Goal: Task Accomplishment & Management: Use online tool/utility

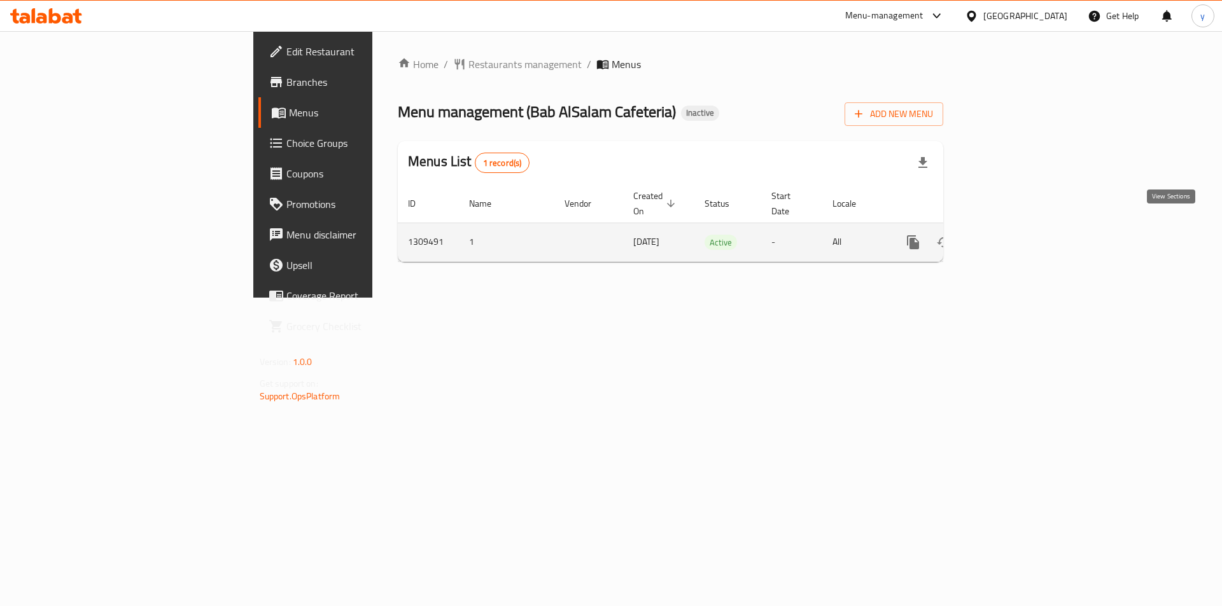
click at [1012, 235] on icon "enhanced table" at bounding box center [1004, 242] width 15 height 15
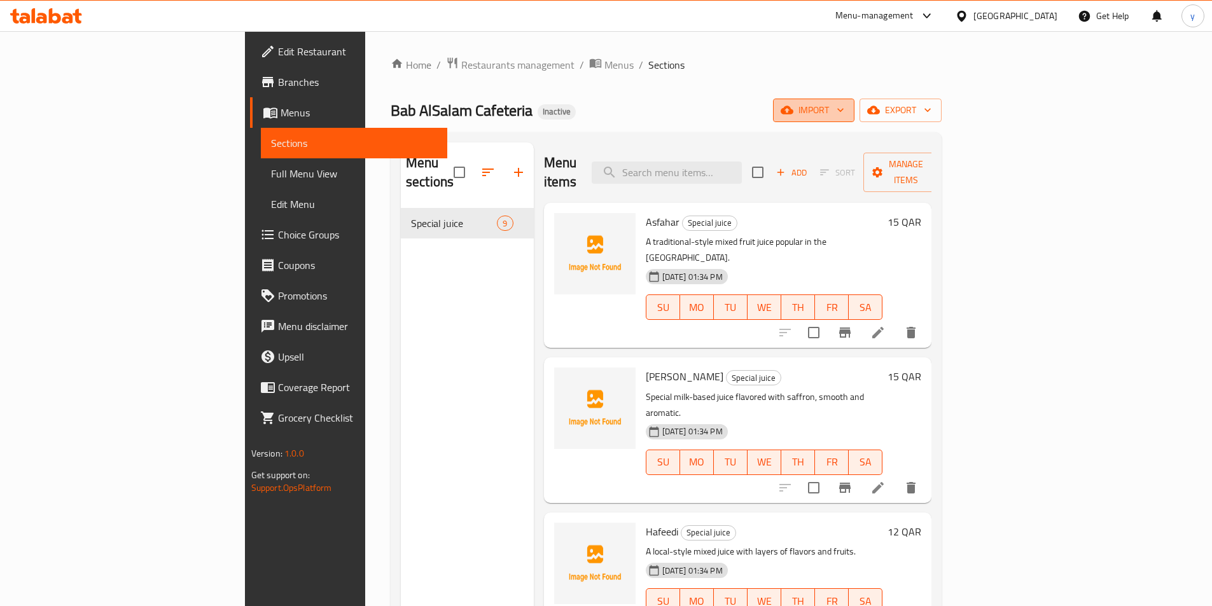
click at [844, 107] on span "import" at bounding box center [813, 110] width 61 height 16
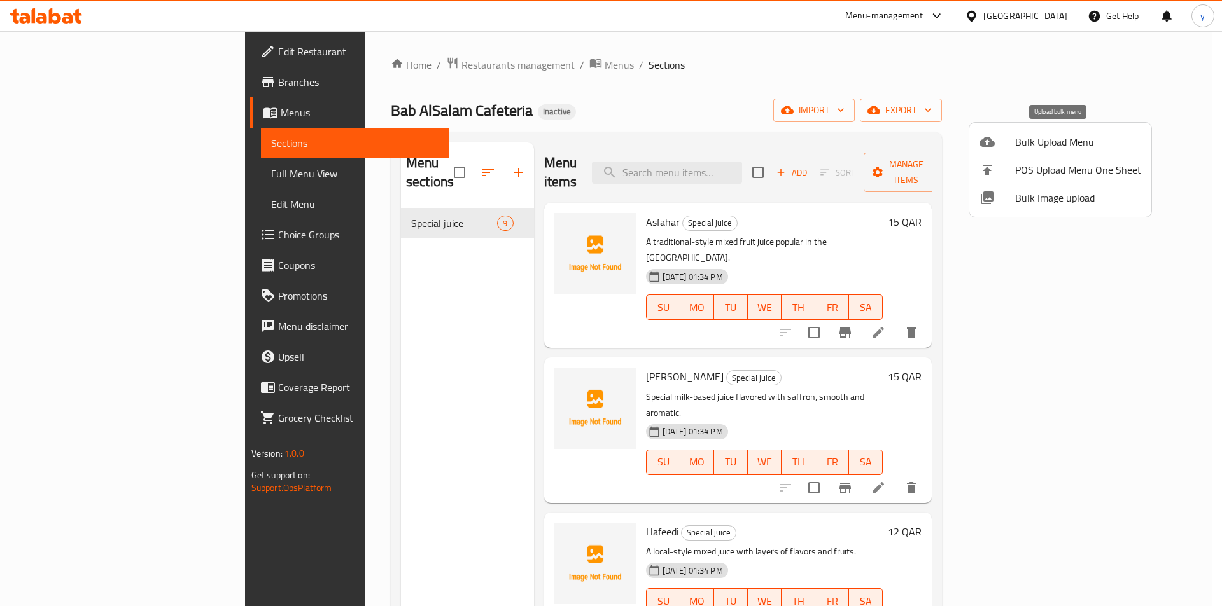
click at [1052, 143] on span "Bulk Upload Menu" at bounding box center [1078, 141] width 126 height 15
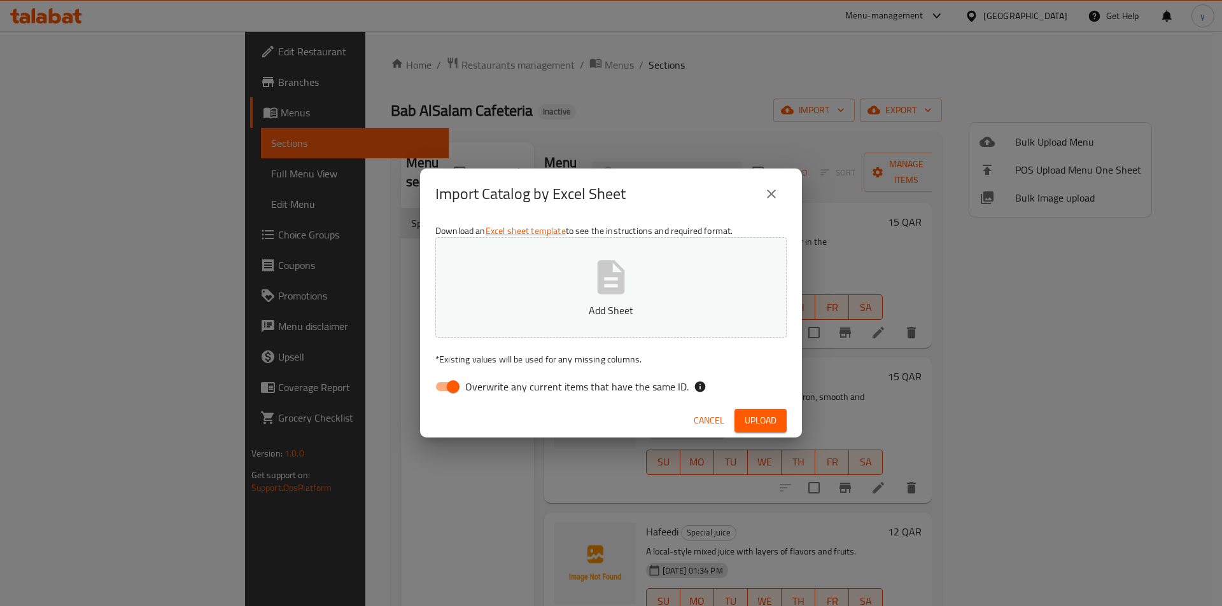
click at [445, 380] on input "Overwrite any current items that have the same ID." at bounding box center [453, 387] width 73 height 24
checkbox input "false"
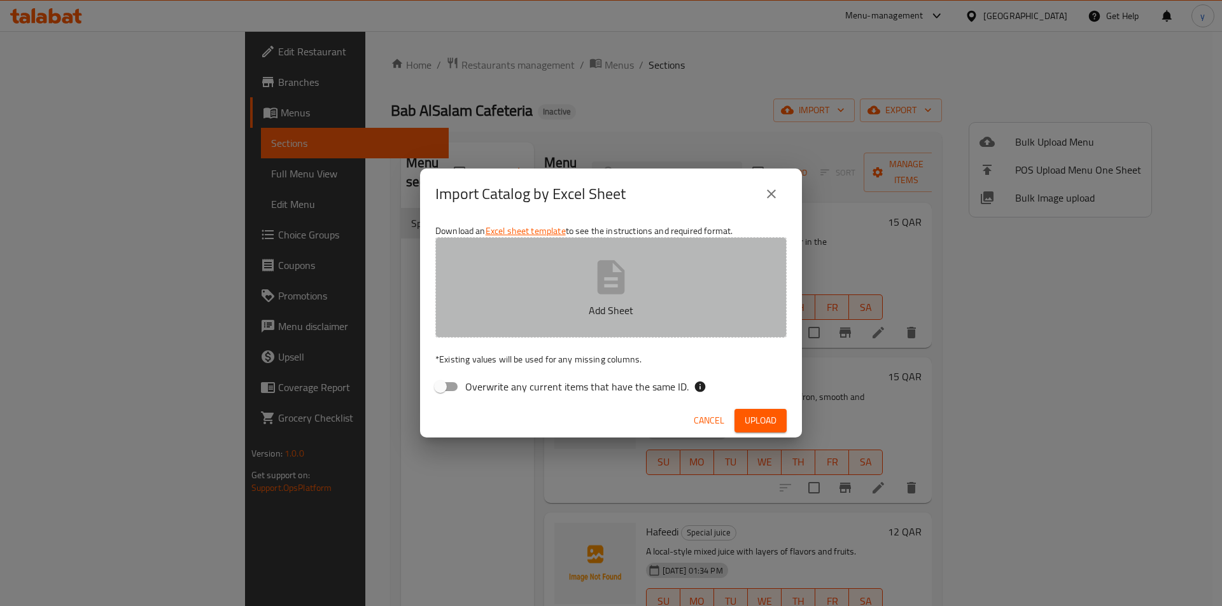
click at [512, 330] on button "Add Sheet" at bounding box center [610, 287] width 351 height 101
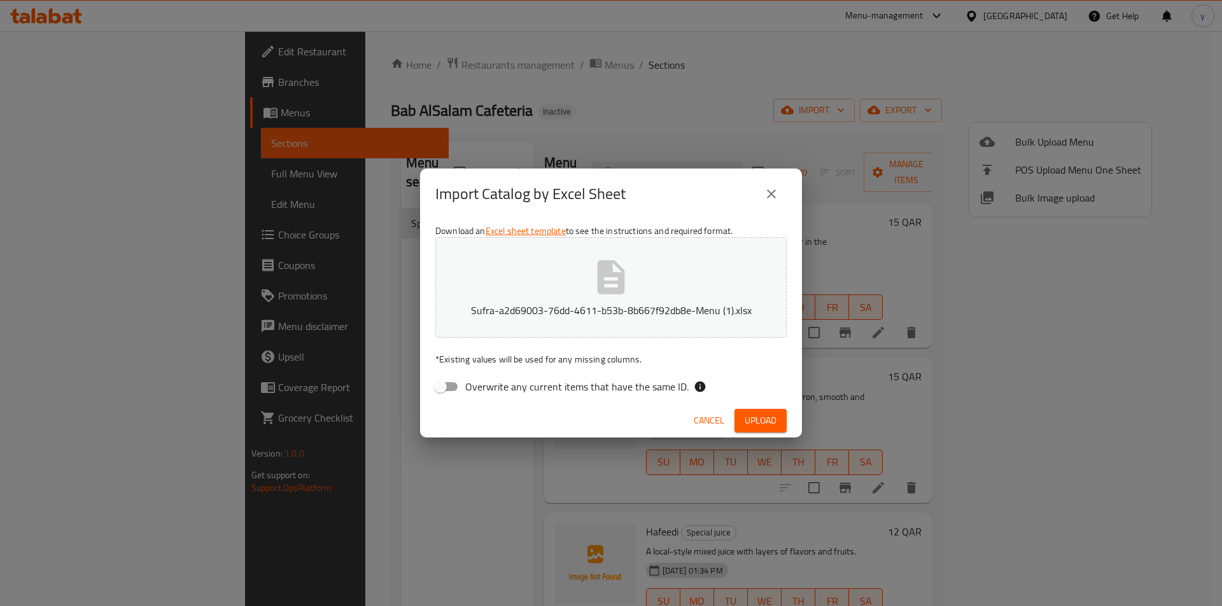
click at [760, 418] on span "Upload" at bounding box center [760, 421] width 32 height 16
click at [766, 199] on icon "close" at bounding box center [771, 193] width 15 height 15
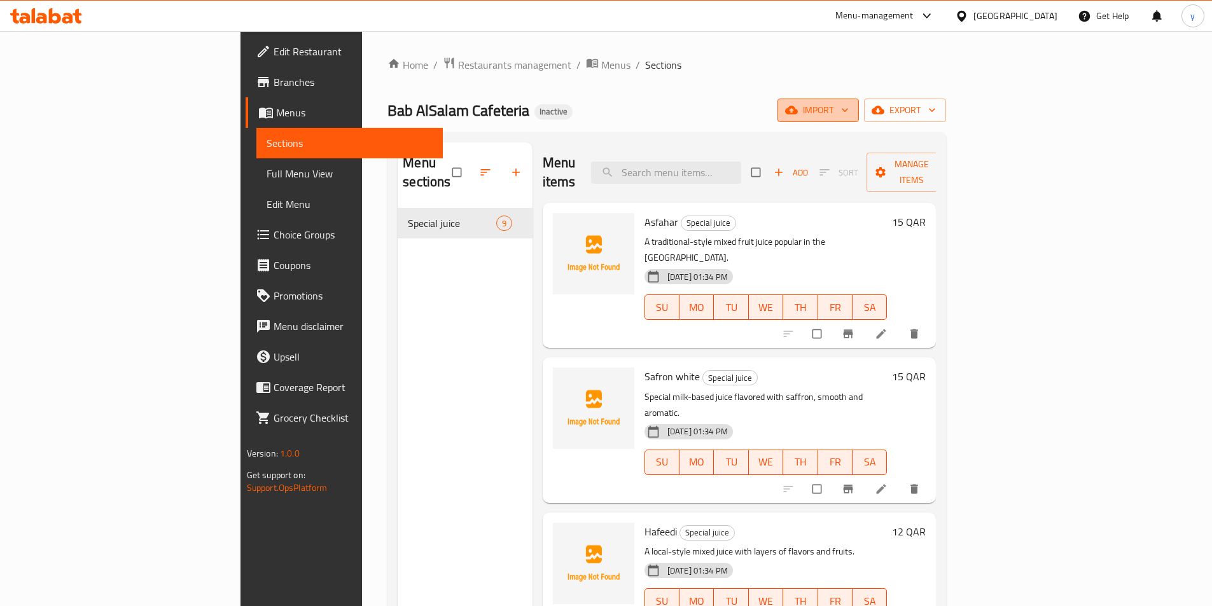
click at [851, 115] on icon "button" at bounding box center [845, 110] width 13 height 13
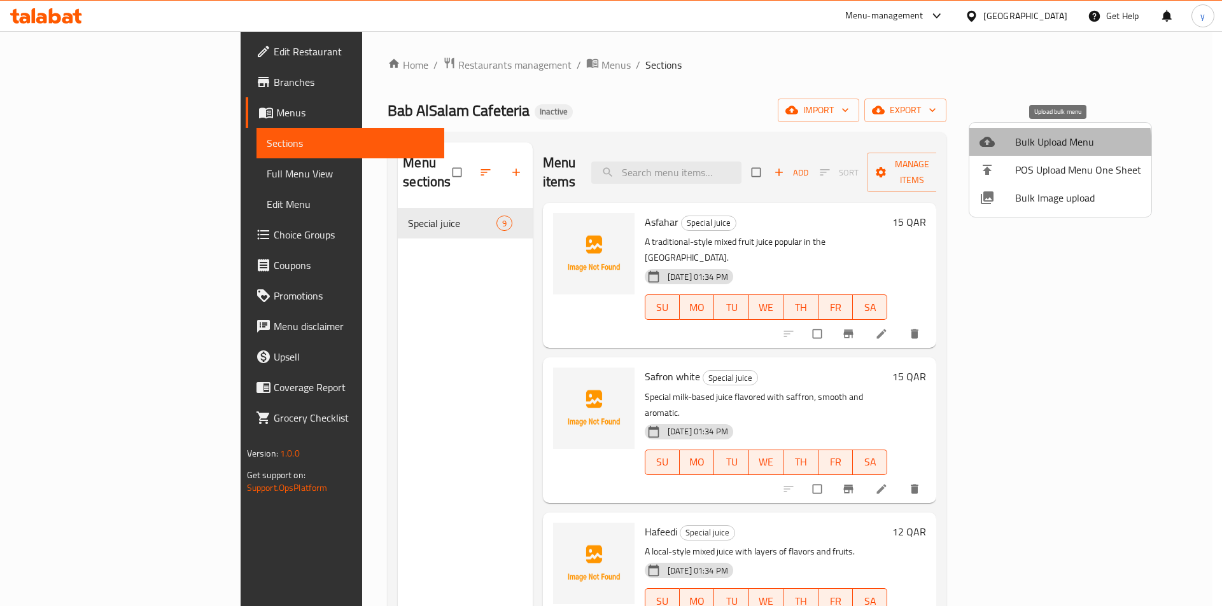
click at [1008, 150] on li "Bulk Upload Menu" at bounding box center [1060, 142] width 182 height 28
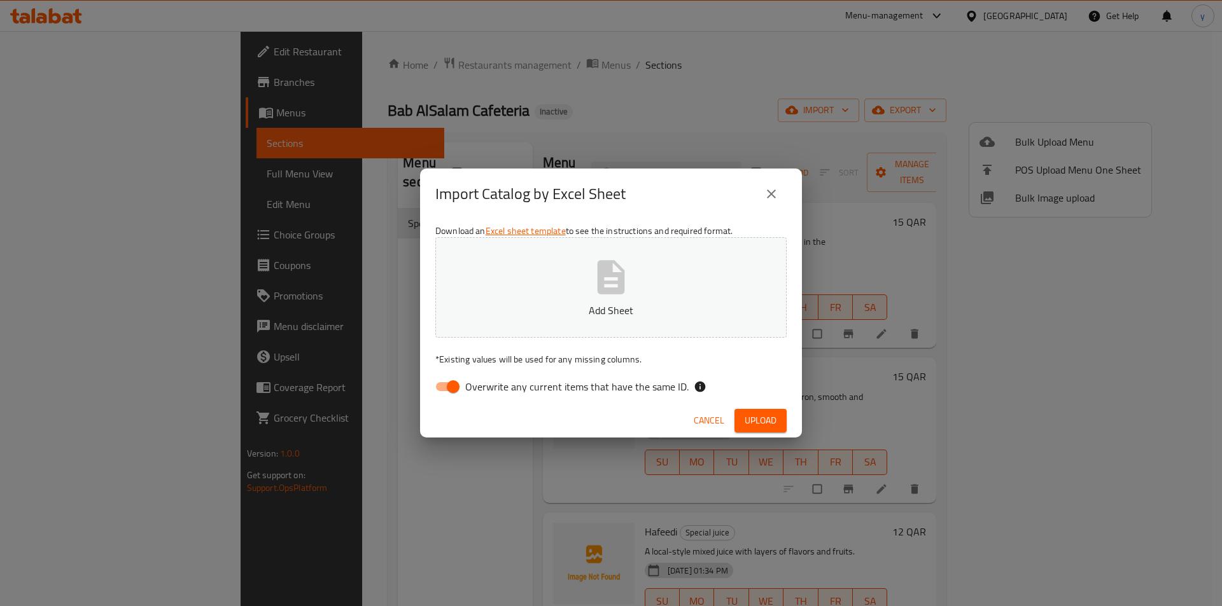
click at [594, 266] on icon "button" at bounding box center [610, 277] width 41 height 41
click at [541, 401] on div "Download an Excel sheet template to see the instructions and required format. S…" at bounding box center [611, 312] width 382 height 185
click at [571, 394] on span "Overwrite any current items that have the same ID." at bounding box center [576, 386] width 223 height 15
click at [489, 394] on input "Overwrite any current items that have the same ID." at bounding box center [453, 387] width 73 height 24
checkbox input "false"
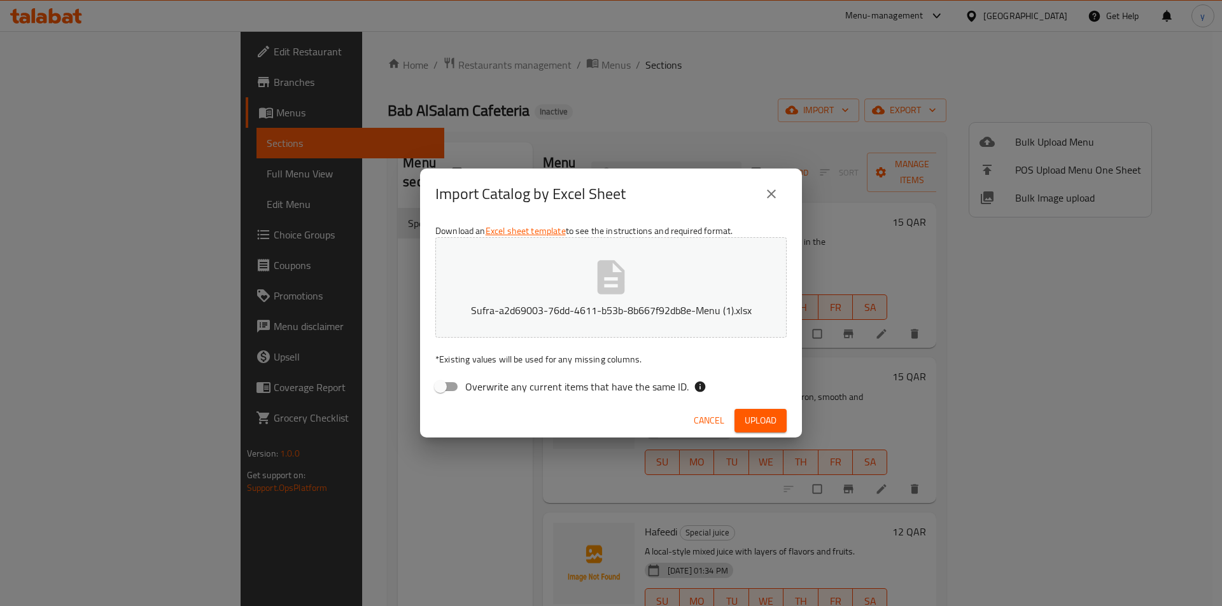
click at [758, 422] on span "Upload" at bounding box center [760, 421] width 32 height 16
click at [774, 414] on span "Upload" at bounding box center [760, 421] width 32 height 16
click at [771, 184] on button "close" at bounding box center [771, 194] width 31 height 31
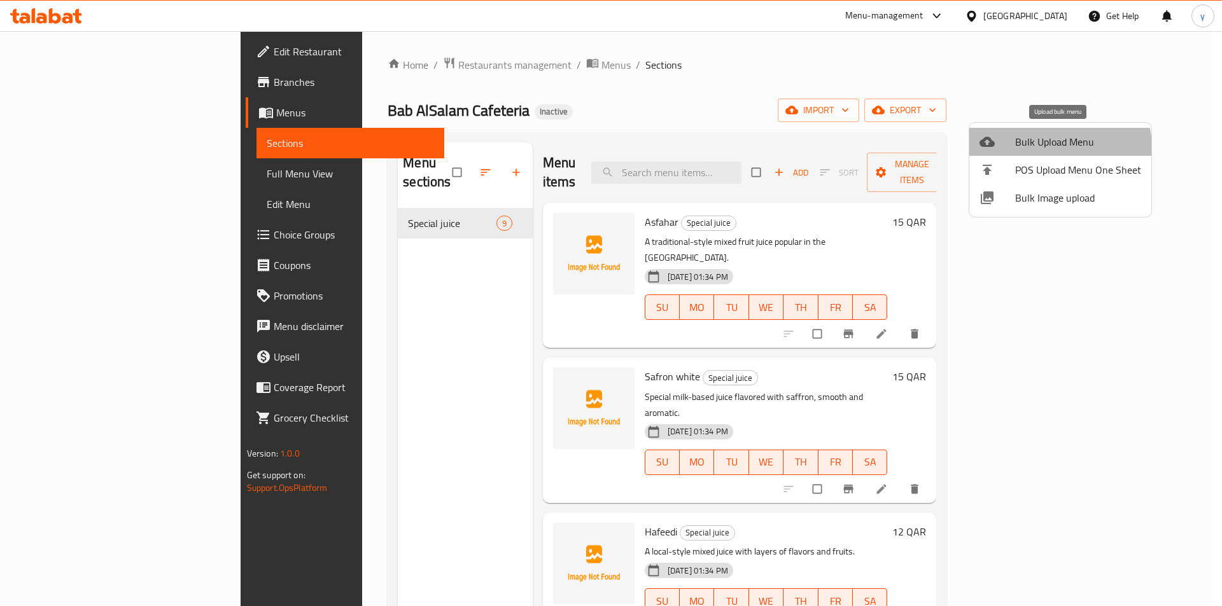
click at [1047, 148] on span "Bulk Upload Menu" at bounding box center [1078, 141] width 126 height 15
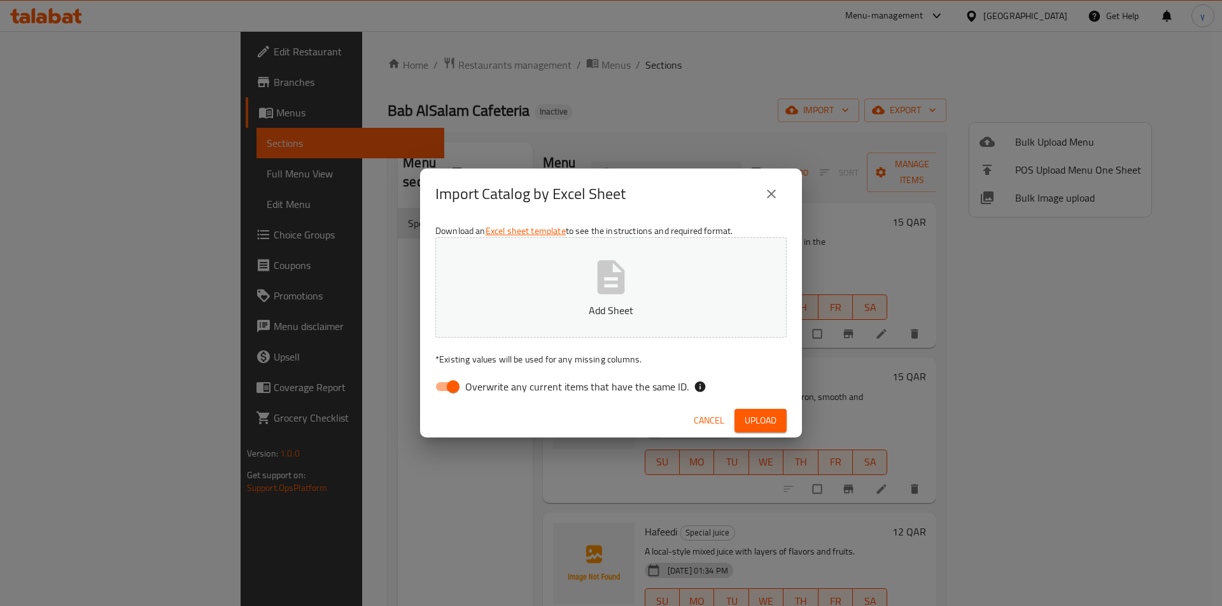
click at [459, 377] on input "Overwrite any current items that have the same ID." at bounding box center [453, 387] width 73 height 24
checkbox input "false"
click at [514, 339] on div "Download an Excel sheet template to see the instructions and required format. A…" at bounding box center [611, 312] width 382 height 185
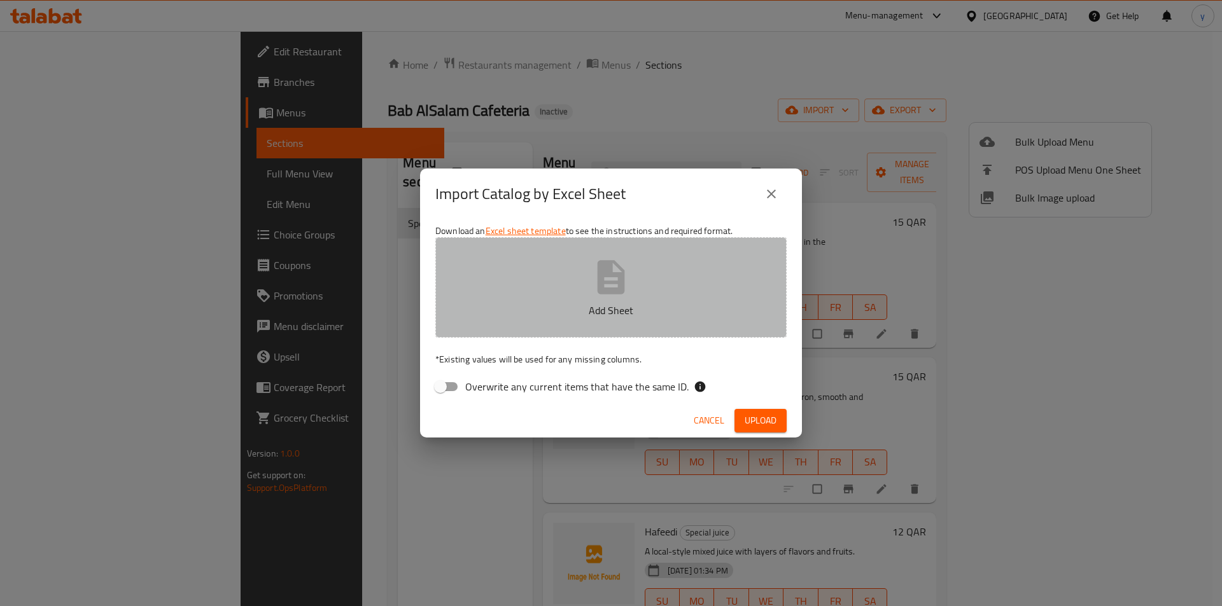
click at [524, 323] on button "Add Sheet" at bounding box center [610, 287] width 351 height 101
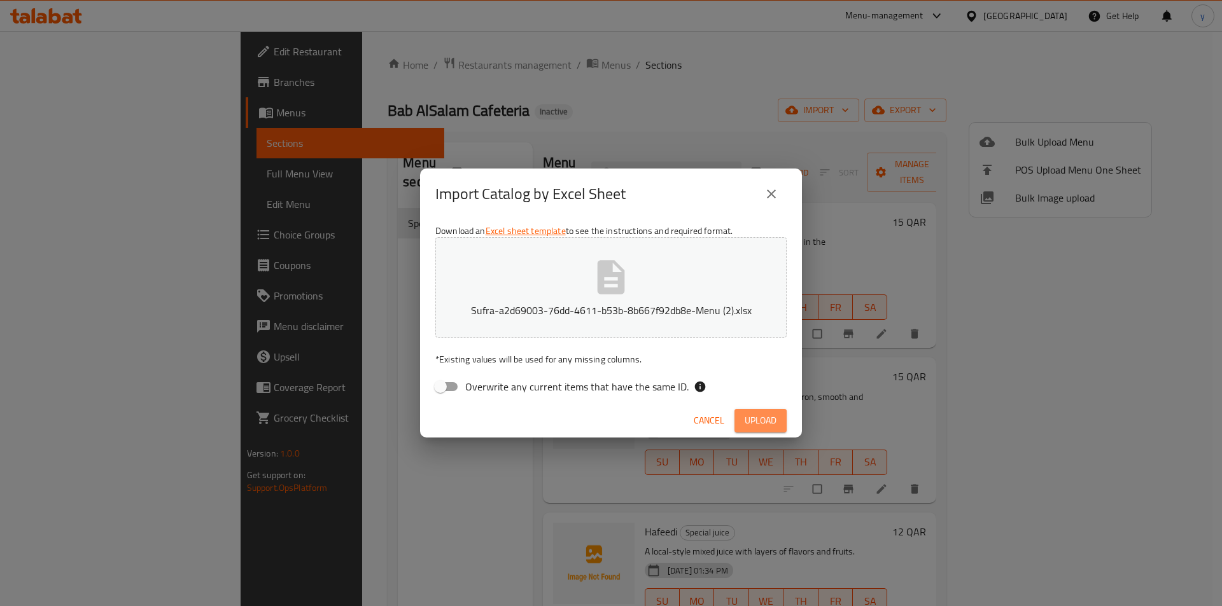
click at [753, 414] on span "Upload" at bounding box center [760, 421] width 32 height 16
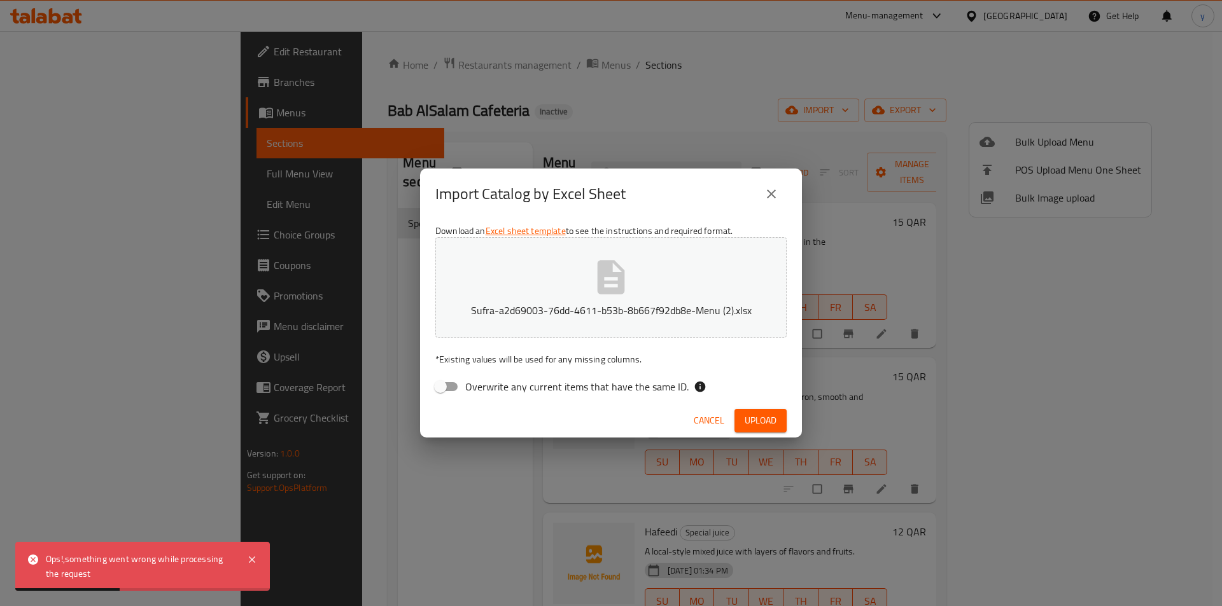
click at [817, 366] on div "Import Catalog by Excel Sheet Download an Excel sheet template to see the instr…" at bounding box center [611, 303] width 1222 height 606
click at [776, 191] on icon "close" at bounding box center [771, 193] width 15 height 15
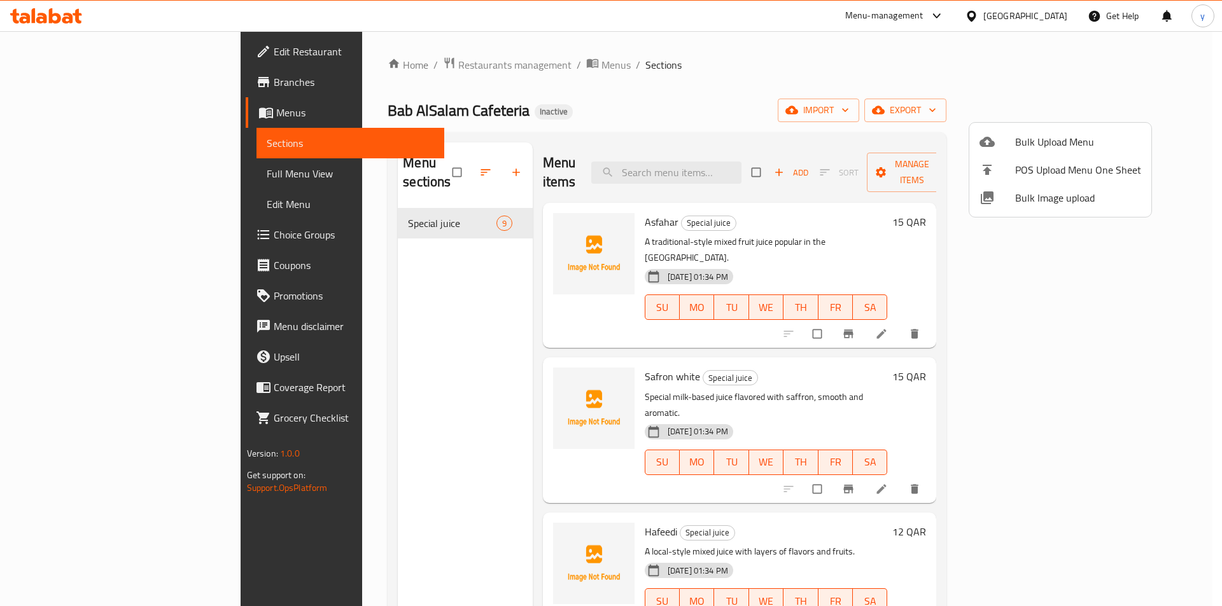
click at [316, 213] on div at bounding box center [611, 303] width 1222 height 606
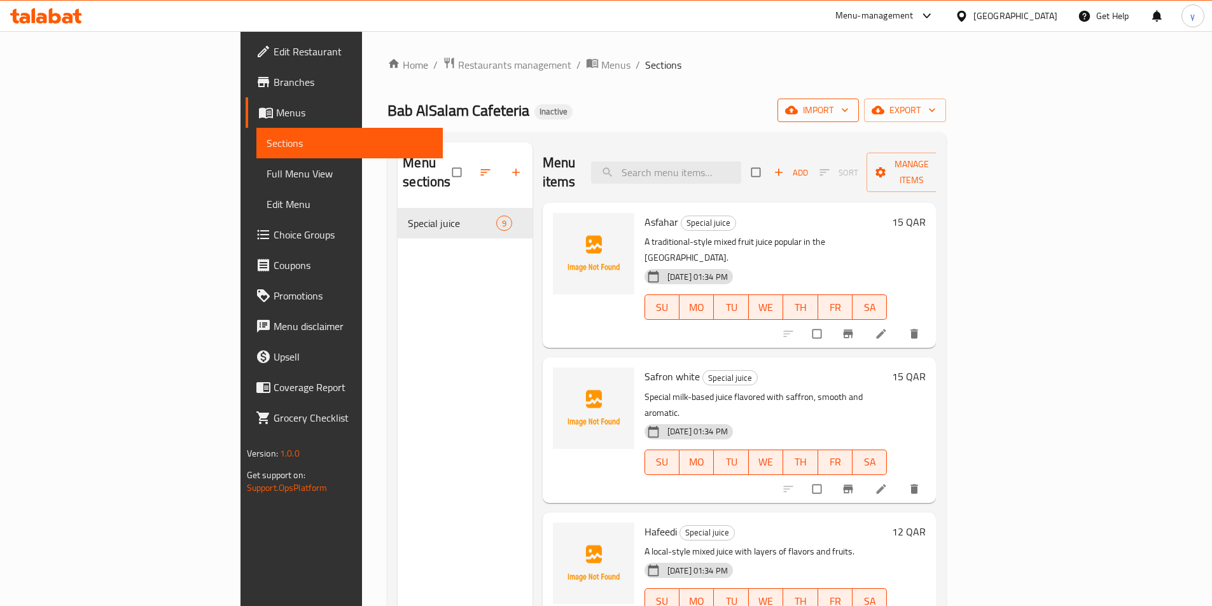
click at [849, 111] on span "import" at bounding box center [818, 110] width 61 height 16
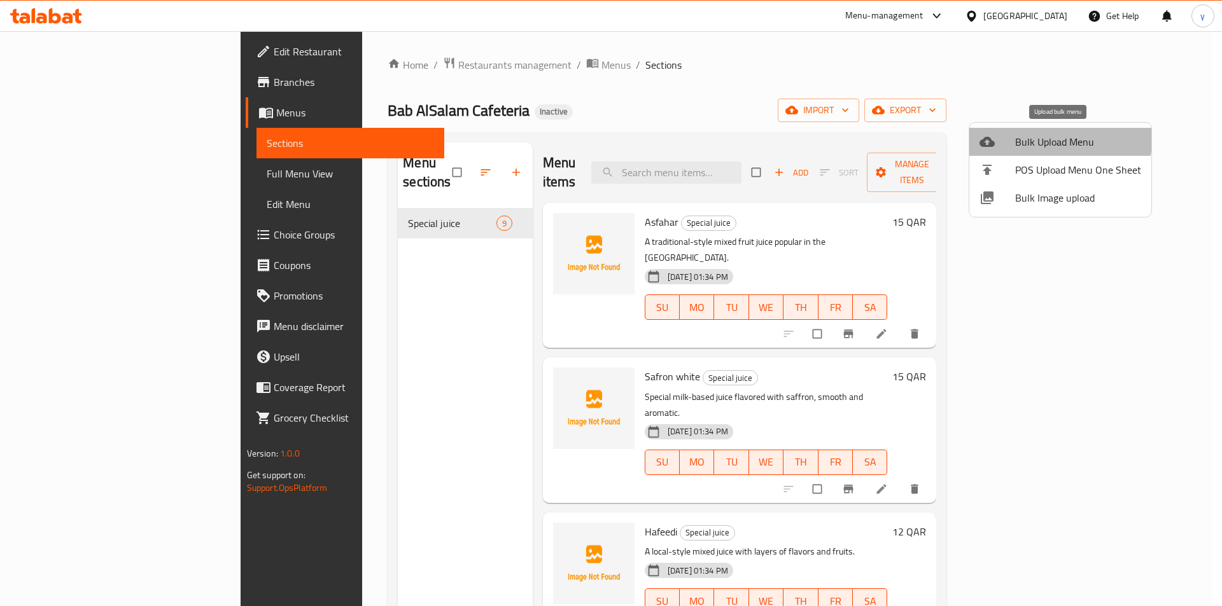
click at [1040, 134] on span "Bulk Upload Menu" at bounding box center [1078, 141] width 126 height 15
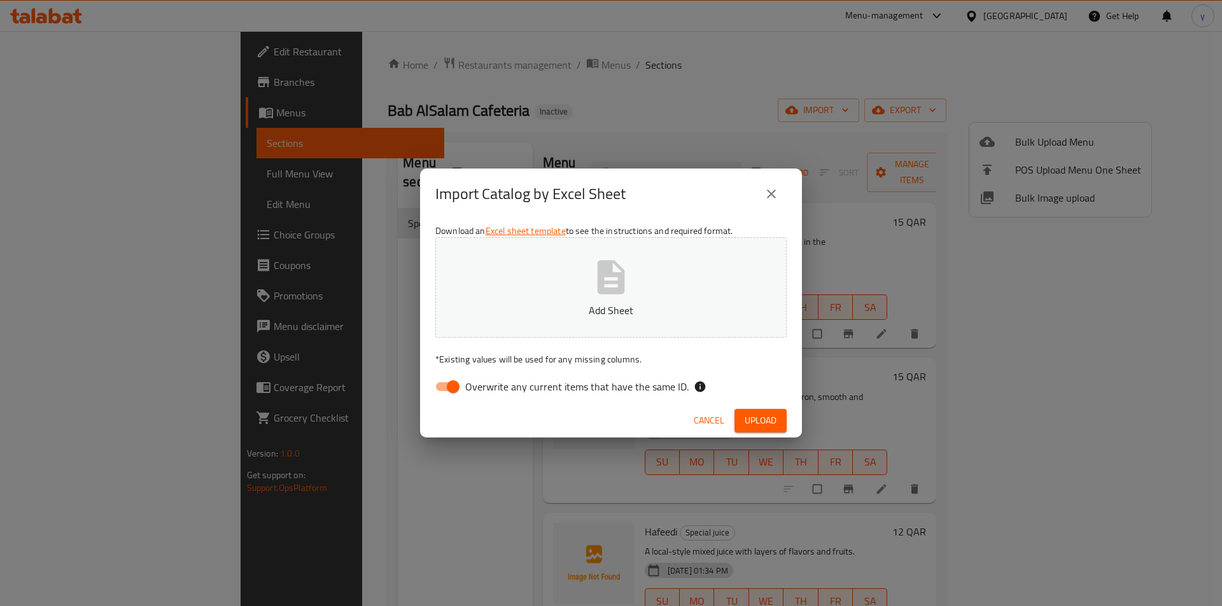
click at [456, 394] on input "Overwrite any current items that have the same ID." at bounding box center [453, 387] width 73 height 24
checkbox input "false"
click at [540, 265] on button "Add Sheet" at bounding box center [610, 287] width 351 height 101
click at [767, 421] on span "Upload" at bounding box center [760, 421] width 32 height 16
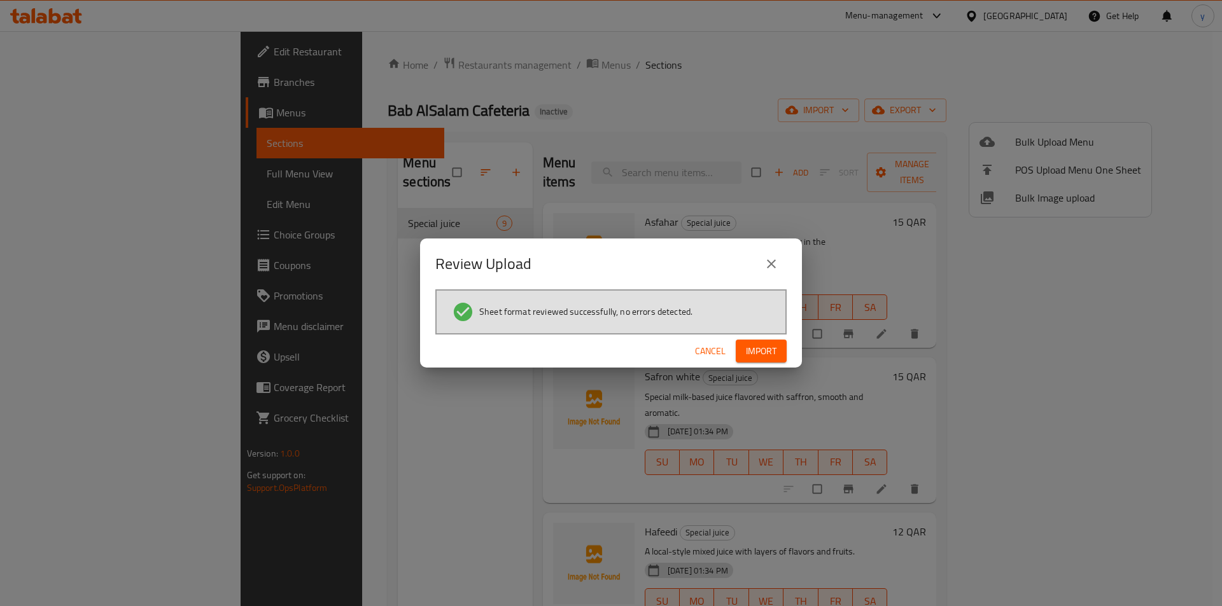
click at [766, 360] on button "Import" at bounding box center [761, 352] width 51 height 24
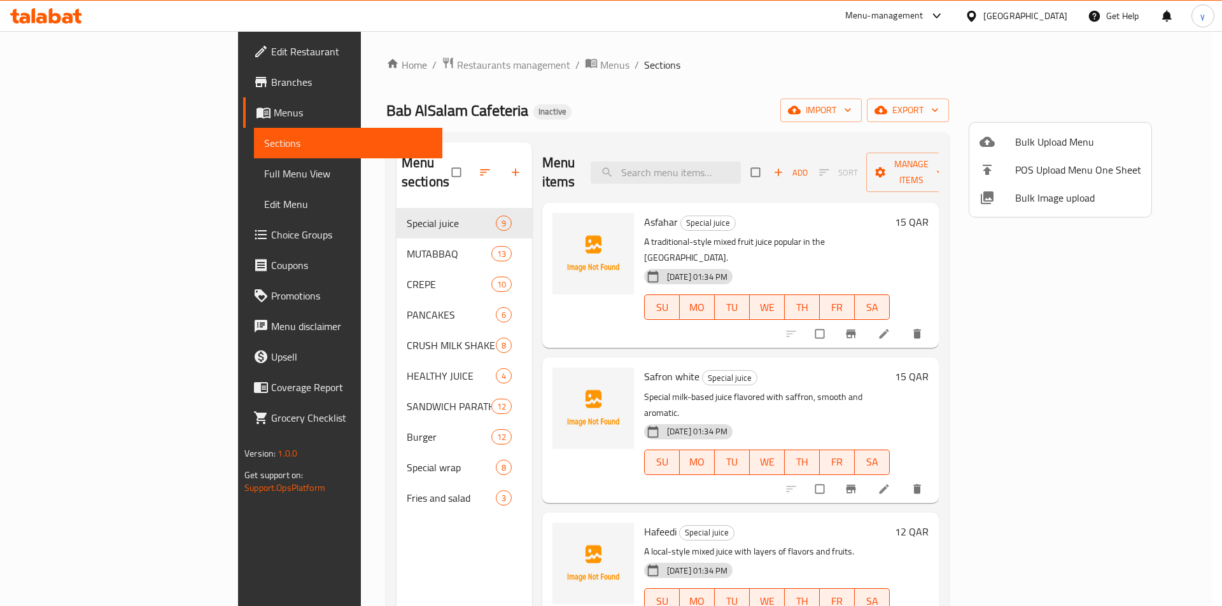
click at [60, 172] on div at bounding box center [611, 303] width 1222 height 606
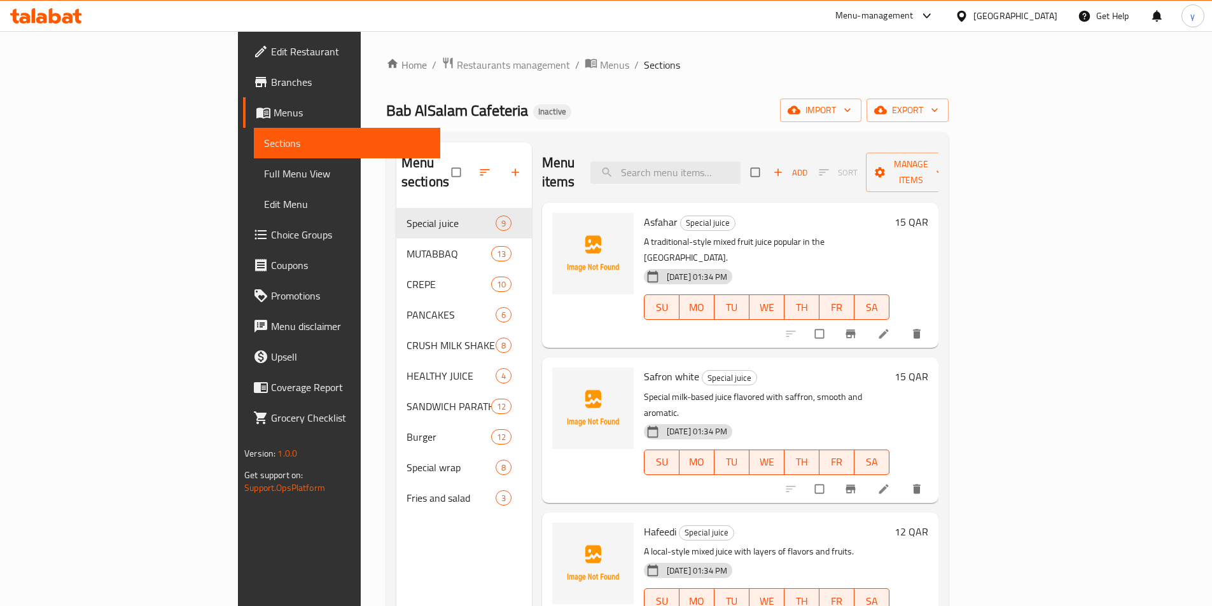
click at [264, 172] on span "Full Menu View" at bounding box center [347, 173] width 166 height 15
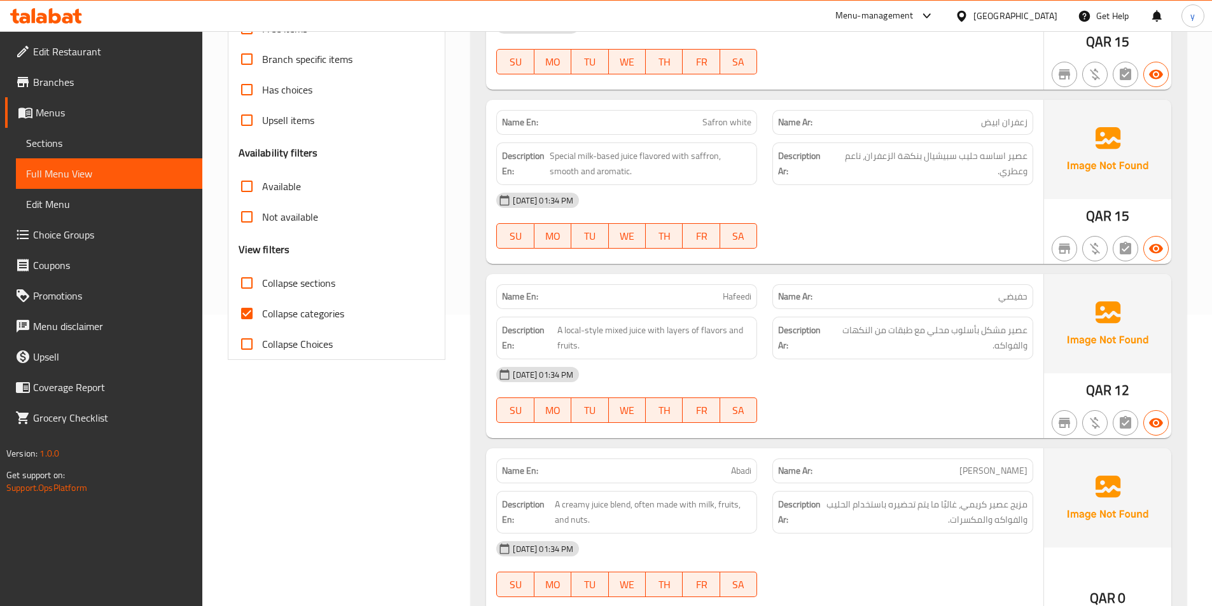
scroll to position [318, 0]
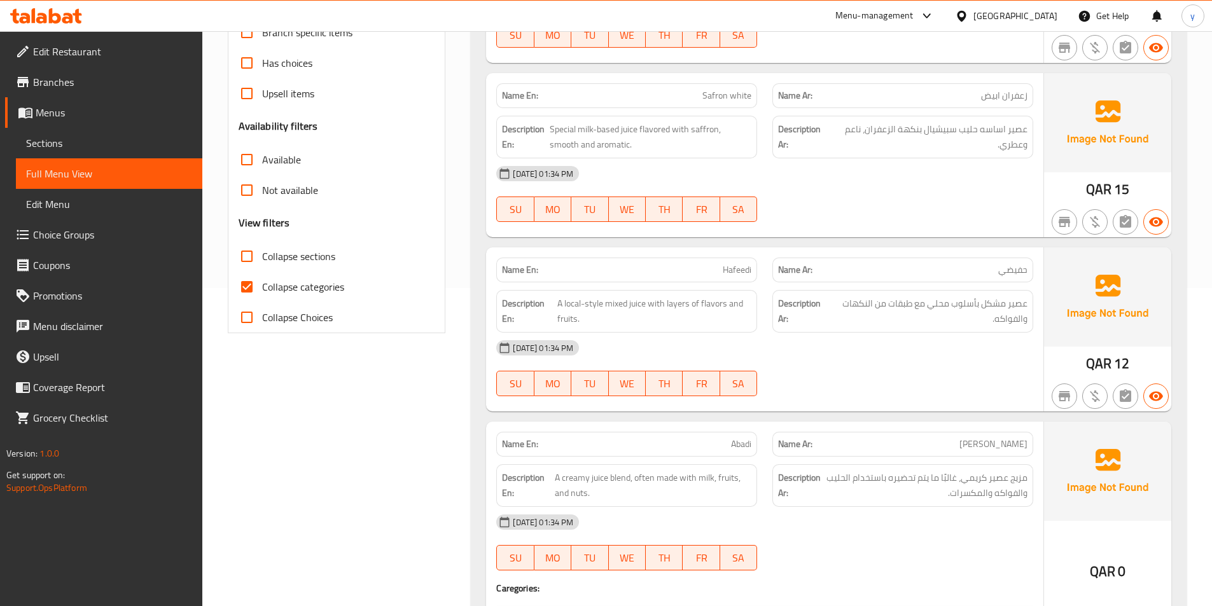
click at [269, 290] on span "Collapse categories" at bounding box center [303, 286] width 82 height 15
click at [262, 290] on input "Collapse categories" at bounding box center [247, 287] width 31 height 31
checkbox input "false"
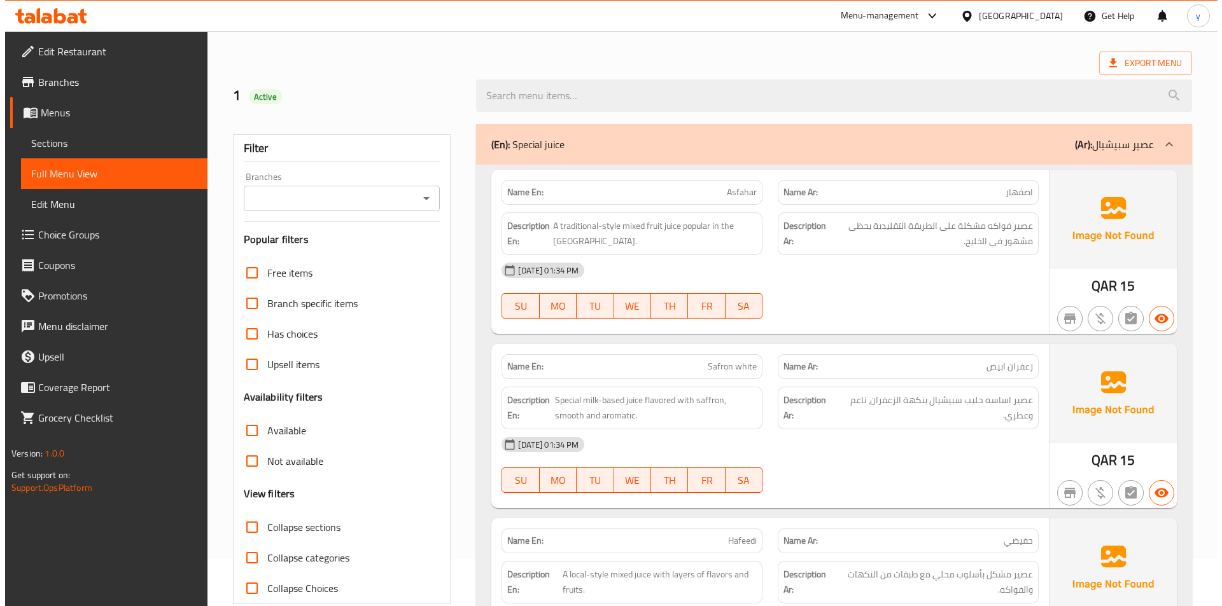
scroll to position [0, 0]
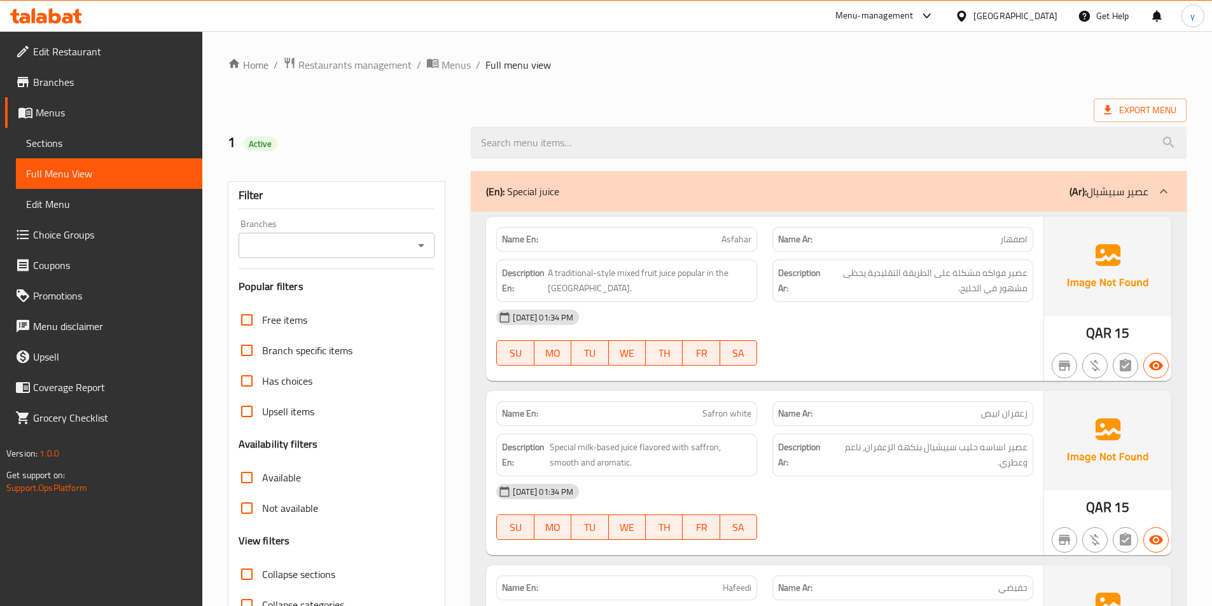
click at [1092, 185] on p "(Ar): عصير سبيشيال" at bounding box center [1109, 191] width 79 height 15
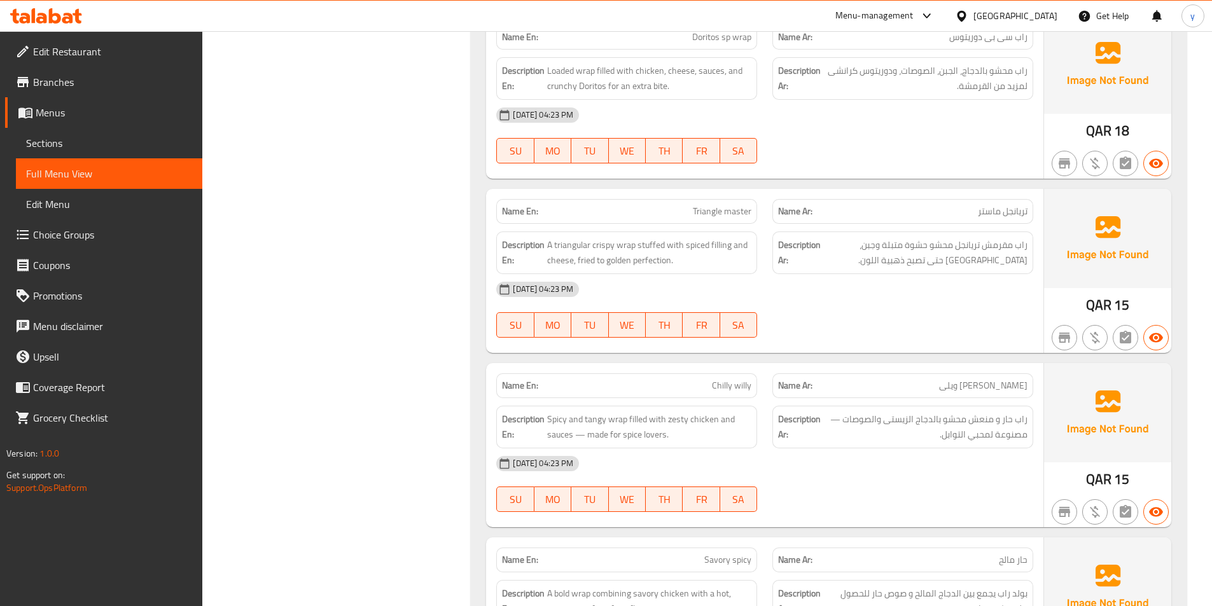
scroll to position [14006, 0]
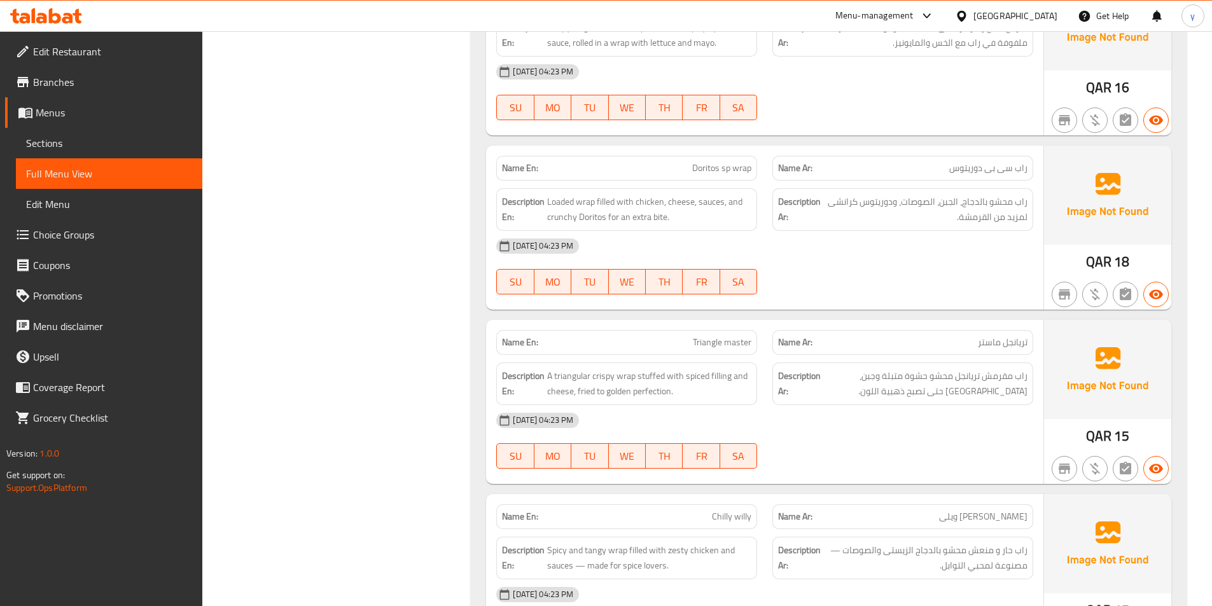
click at [52, 130] on link "Sections" at bounding box center [109, 143] width 186 height 31
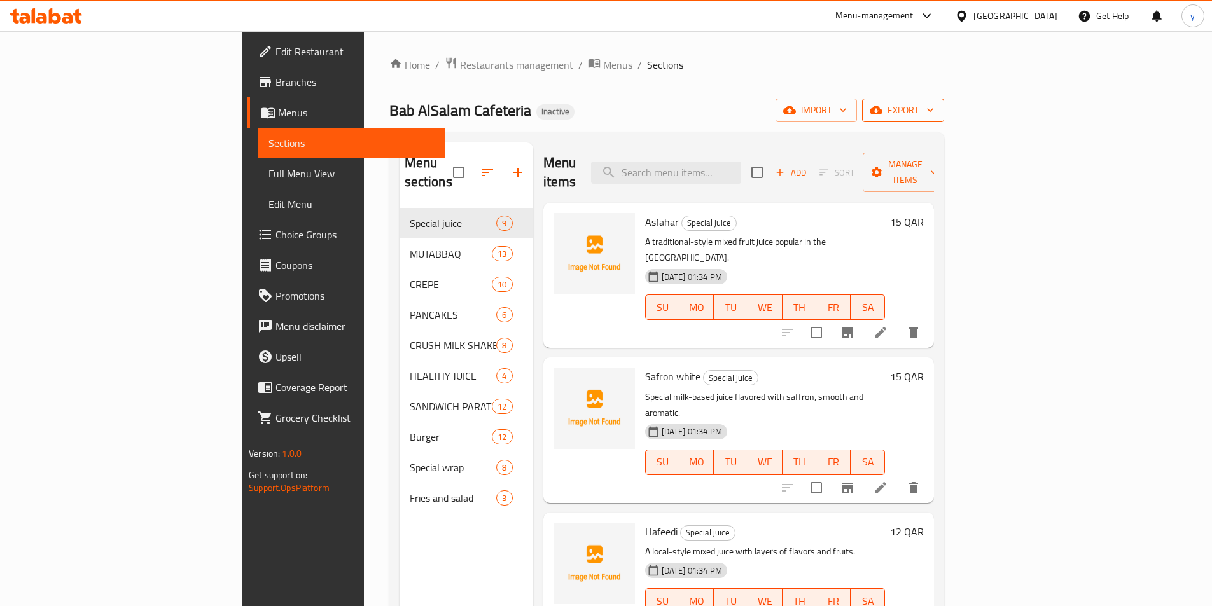
click at [934, 115] on span "export" at bounding box center [903, 110] width 62 height 16
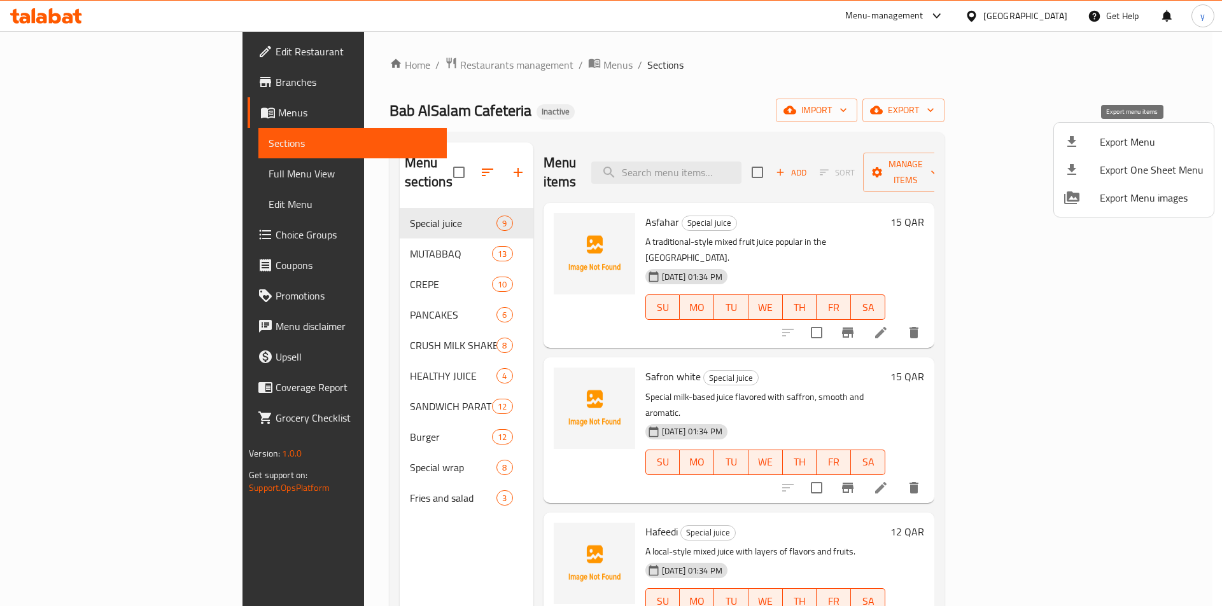
click at [1131, 137] on span "Export Menu" at bounding box center [1151, 141] width 104 height 15
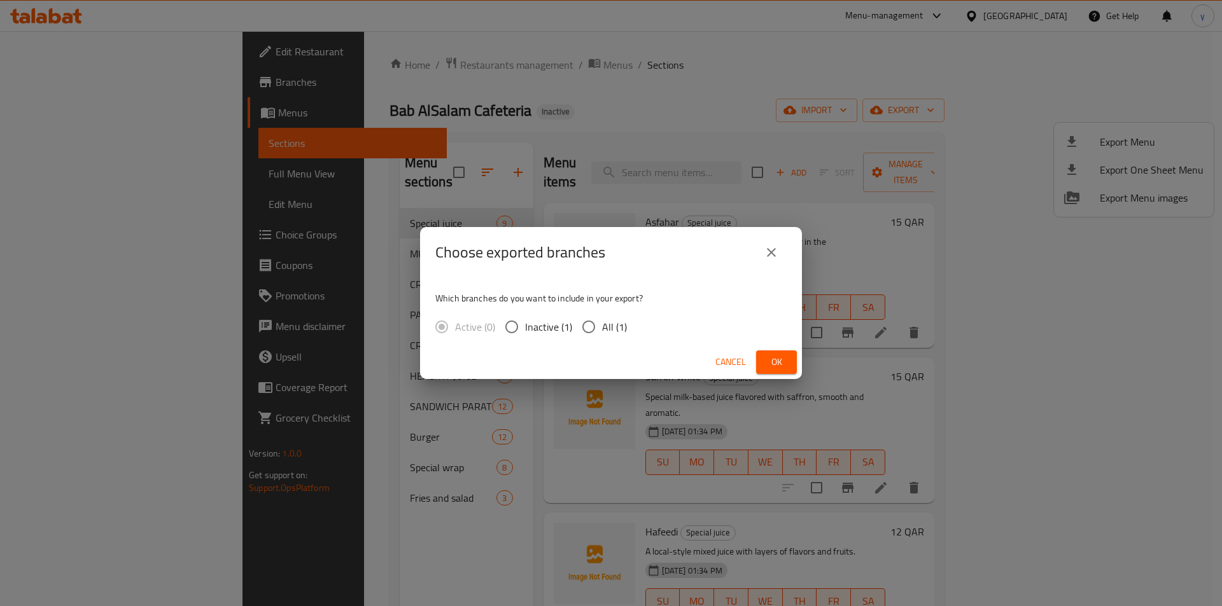
click at [614, 330] on span "All (1)" at bounding box center [614, 326] width 25 height 15
click at [602, 330] on input "All (1)" at bounding box center [588, 327] width 27 height 27
radio input "true"
click at [771, 362] on span "Ok" at bounding box center [776, 362] width 20 height 16
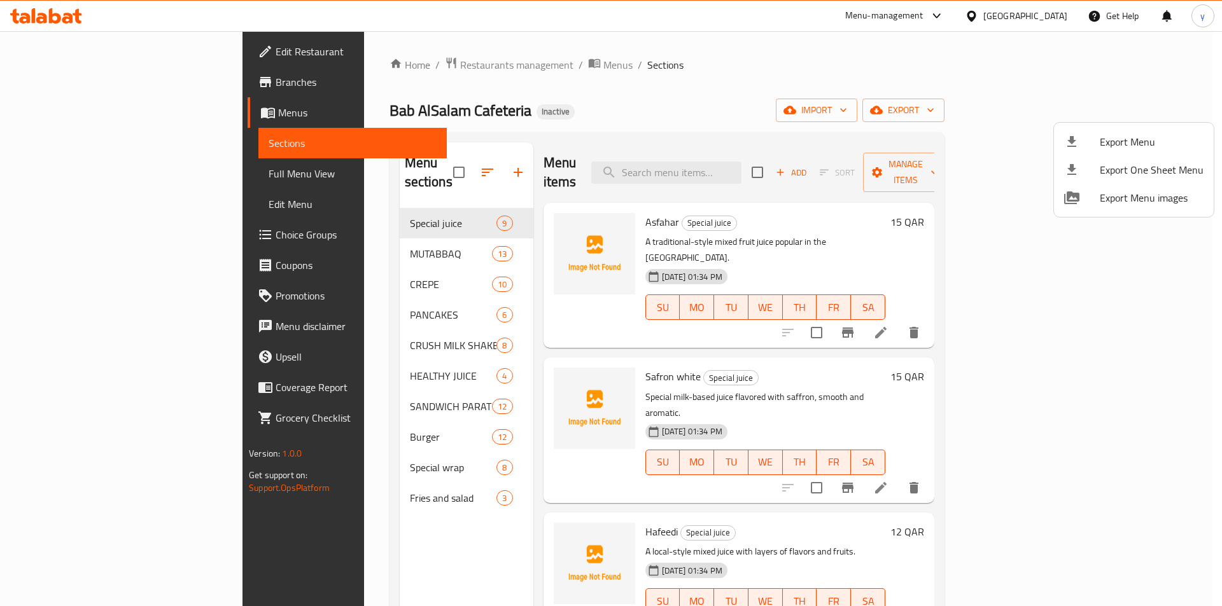
click at [326, 538] on div at bounding box center [611, 303] width 1222 height 606
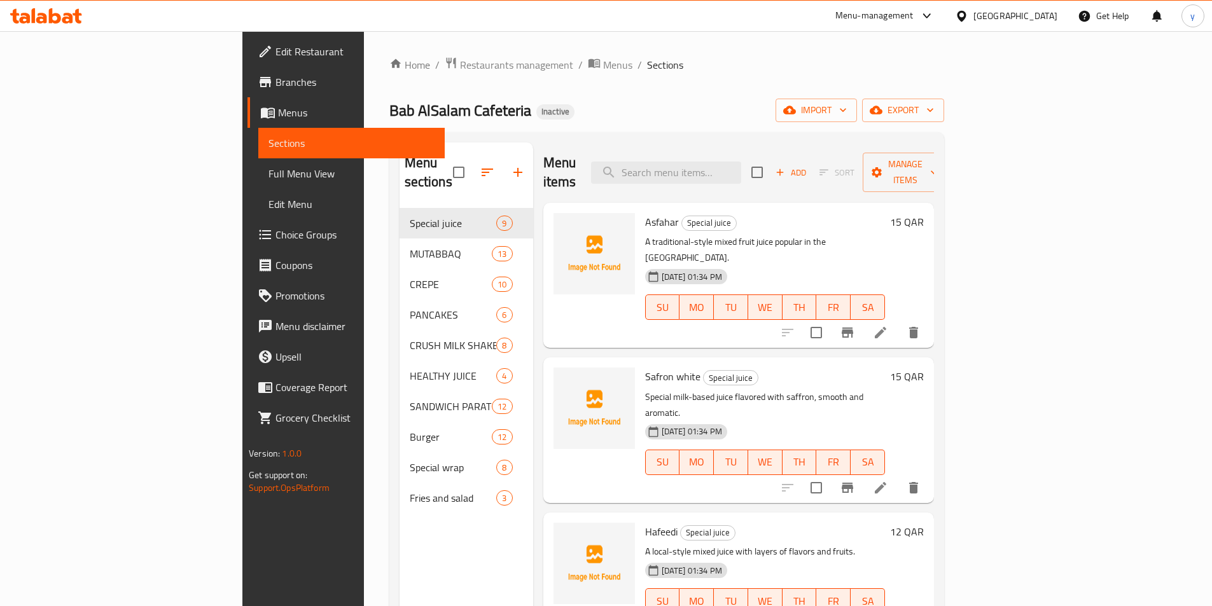
click at [1039, 15] on div "[GEOGRAPHIC_DATA]" at bounding box center [1016, 16] width 84 height 14
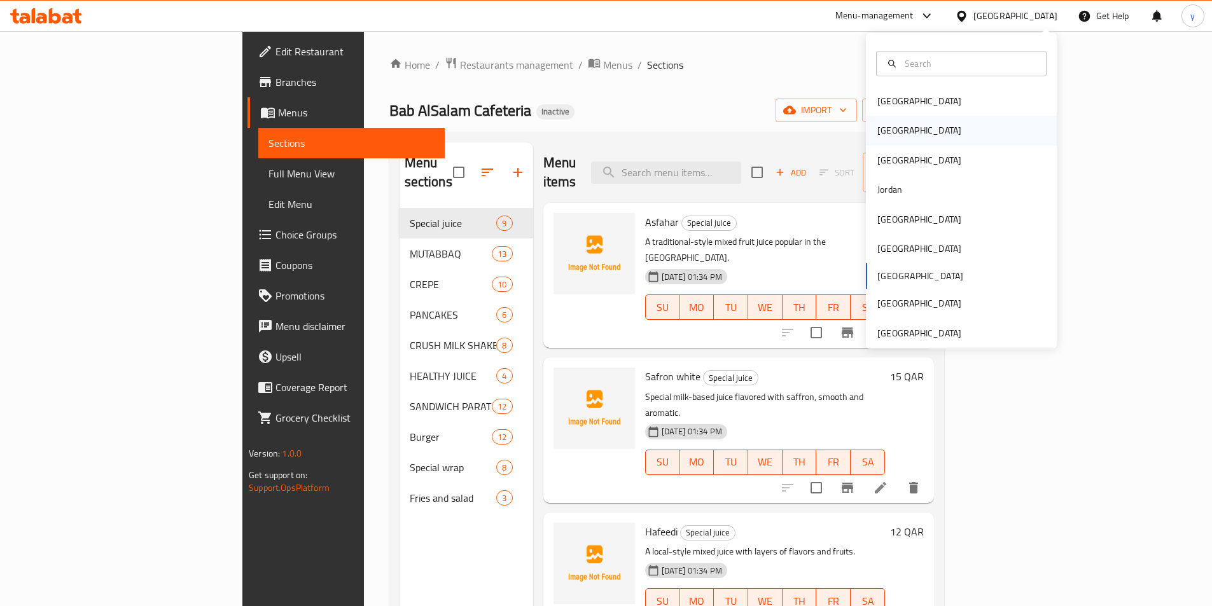
click at [887, 131] on div "[GEOGRAPHIC_DATA]" at bounding box center [919, 130] width 84 height 14
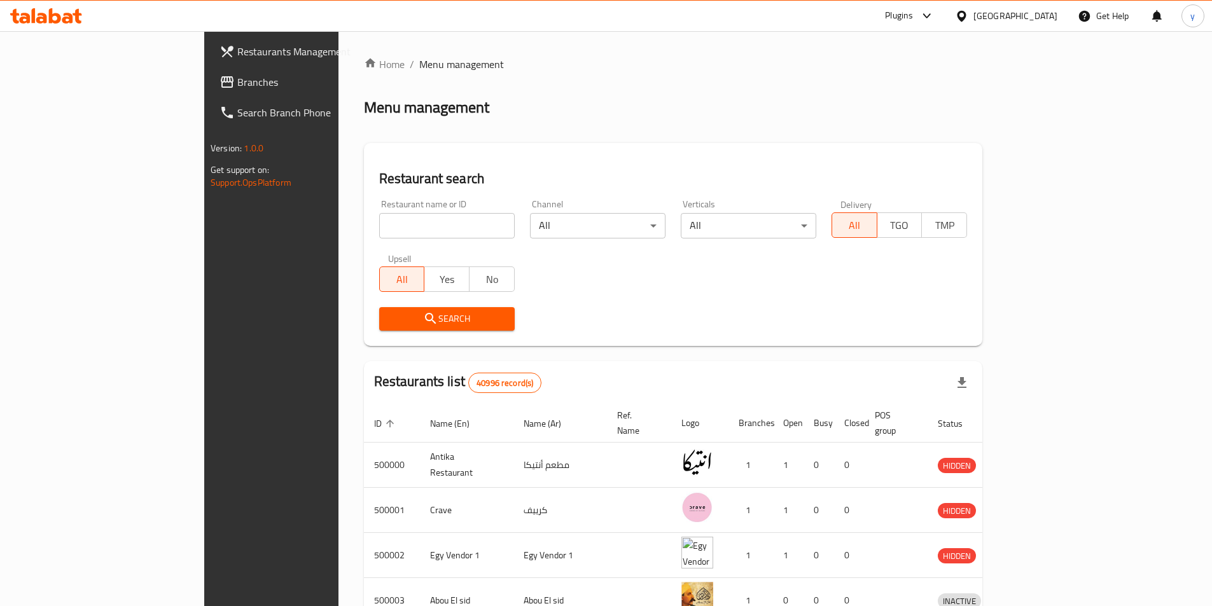
click at [237, 76] on span "Branches" at bounding box center [316, 81] width 159 height 15
